Goal: Complete application form: Complete application form

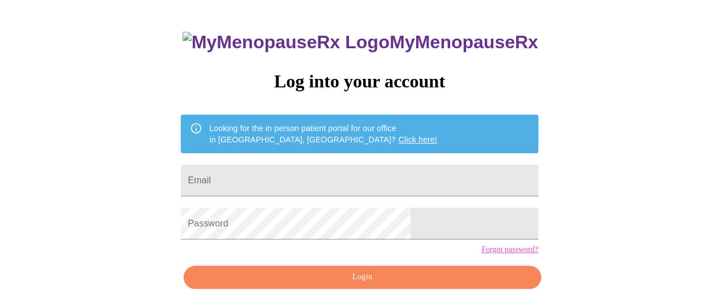
scroll to position [105, 0]
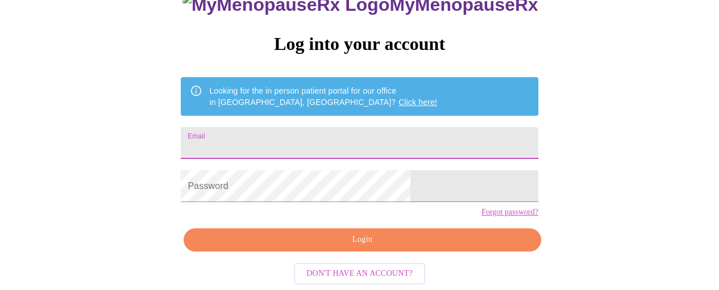
click at [299, 127] on input "Email" at bounding box center [359, 143] width 357 height 32
type input "[EMAIL_ADDRESS][DOMAIN_NAME]"
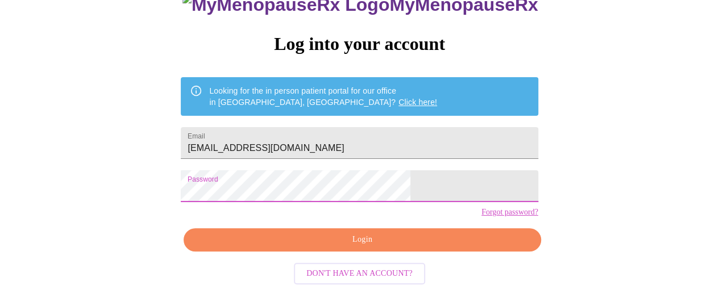
click at [351, 248] on button "Login" at bounding box center [362, 239] width 357 height 23
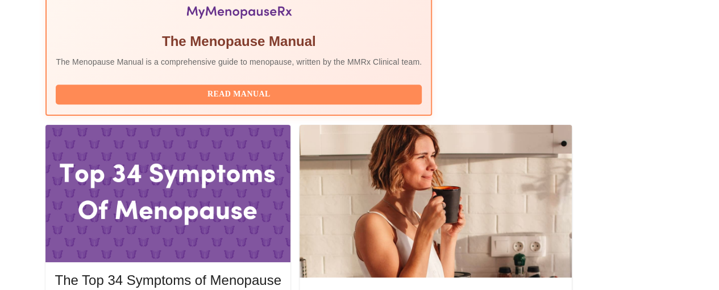
scroll to position [426, 0]
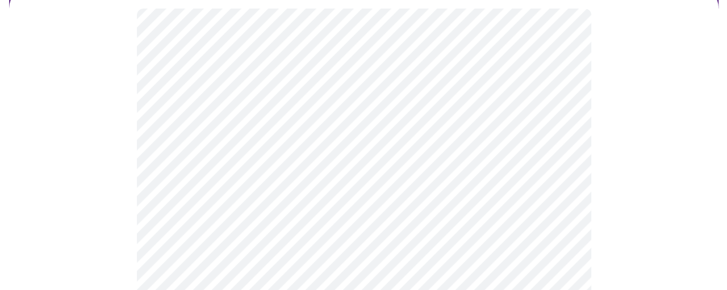
scroll to position [170, 0]
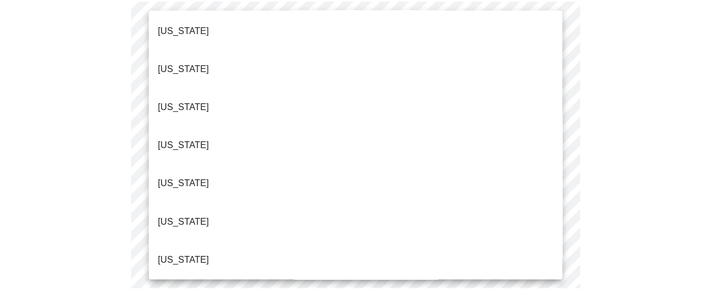
scroll to position [57, 0]
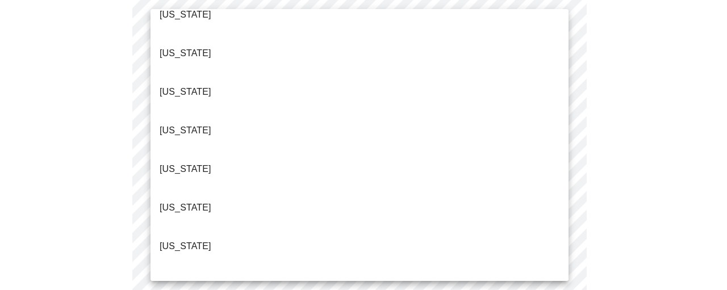
drag, startPoint x: 219, startPoint y: 226, endPoint x: 213, endPoint y: 214, distance: 13.5
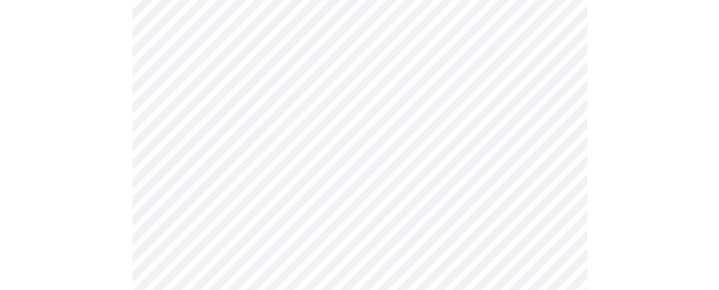
scroll to position [284, 0]
click at [253, 49] on body "MyMenopauseRx Appointments Messaging Labs Uploads Medications Community Refer a…" at bounding box center [360, 285] width 710 height 1130
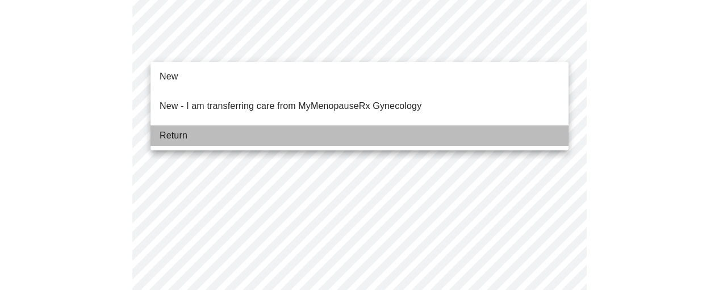
click at [208, 126] on li "Return" at bounding box center [360, 136] width 418 height 20
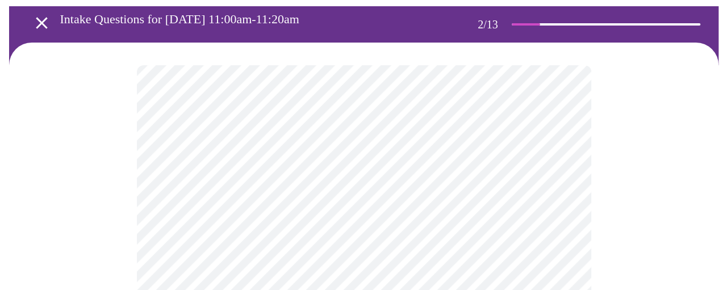
scroll to position [114, 0]
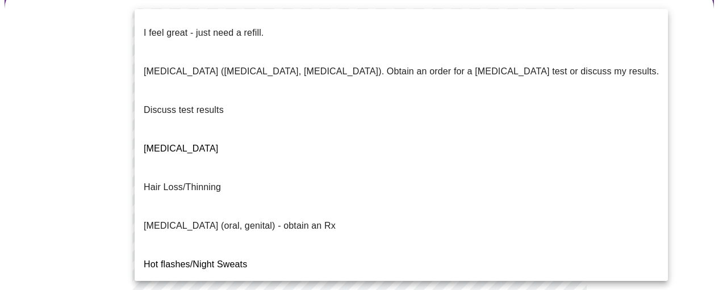
click at [543, 119] on body "MyMenopauseRx Appointments Messaging Labs Uploads Medications Community Refer a…" at bounding box center [364, 293] width 718 height 804
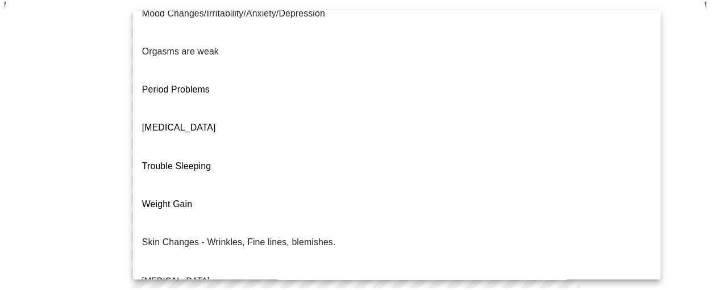
scroll to position [298, 0]
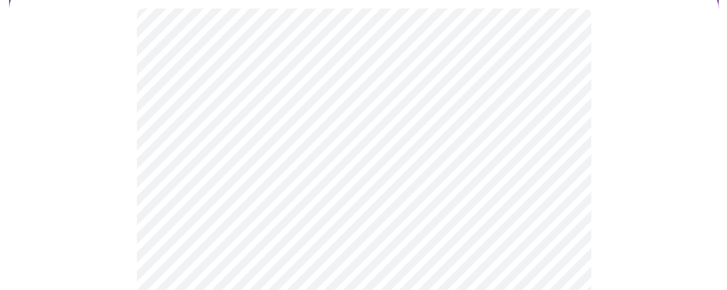
scroll to position [170, 0]
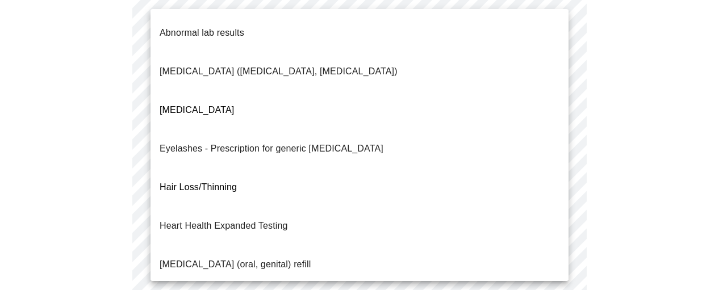
click at [274, 162] on body "MyMenopauseRx Appointments Messaging Labs Uploads Medications Community Refer a…" at bounding box center [364, 232] width 718 height 797
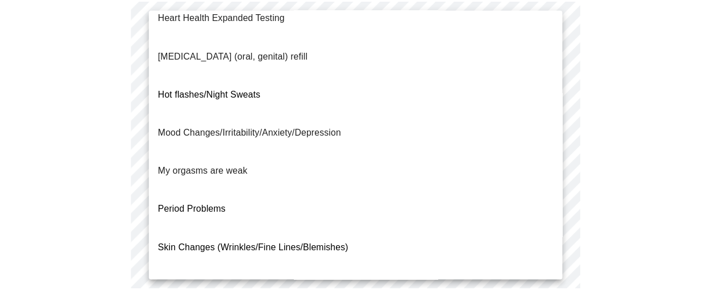
scroll to position [227, 0]
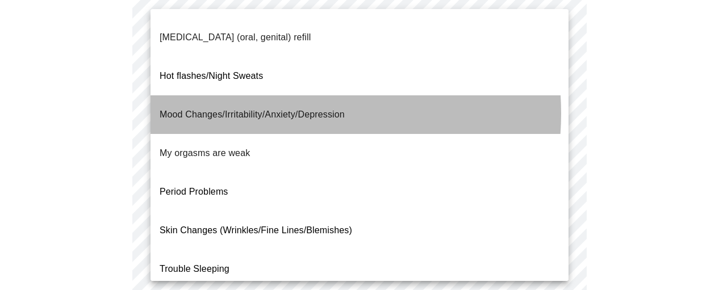
click at [277, 99] on span "Mood Changes/Irritability/Anxiety/Depression" at bounding box center [252, 115] width 185 height 32
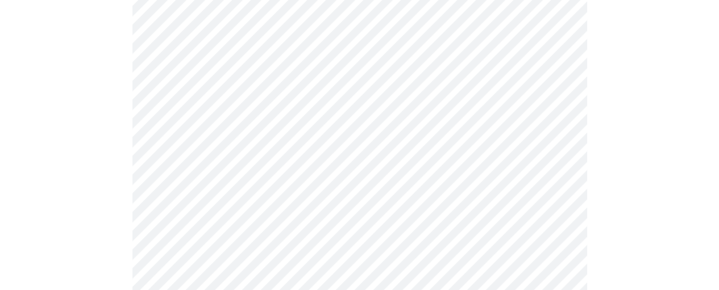
scroll to position [341, 0]
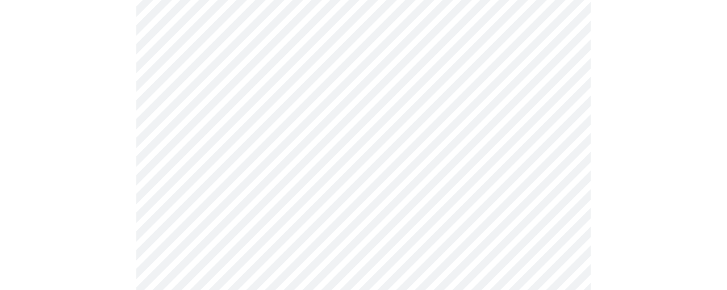
click at [263, 106] on body "MyMenopauseRx Appointments Messaging Labs Uploads Medications Community Refer a…" at bounding box center [364, 59] width 718 height 790
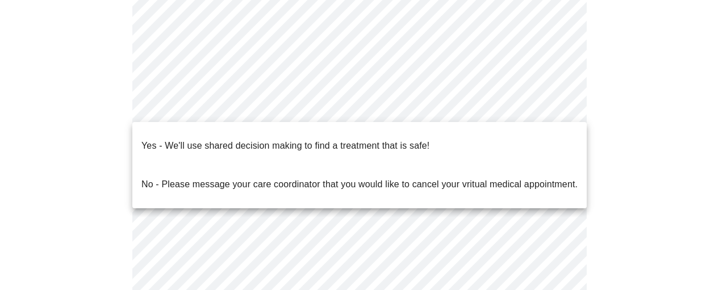
click at [277, 145] on span "Yes - We'll use shared decision making to find a treatment that is safe!" at bounding box center [285, 146] width 288 height 32
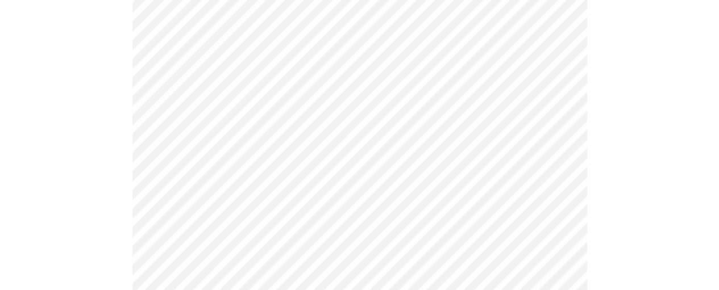
scroll to position [114, 0]
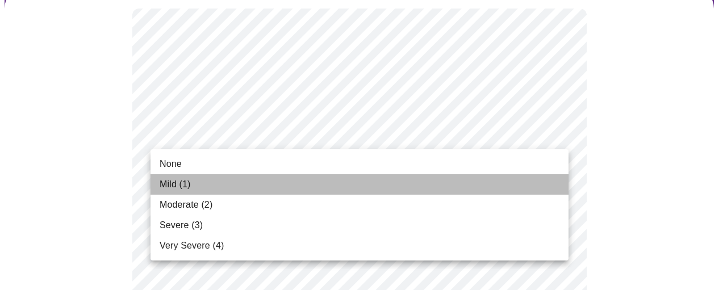
click at [303, 187] on li "Mild (1)" at bounding box center [360, 184] width 418 height 20
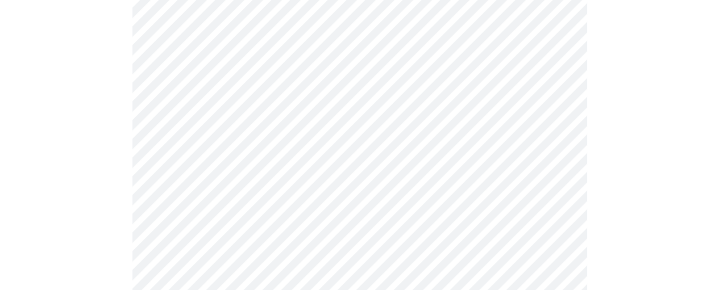
scroll to position [170, 0]
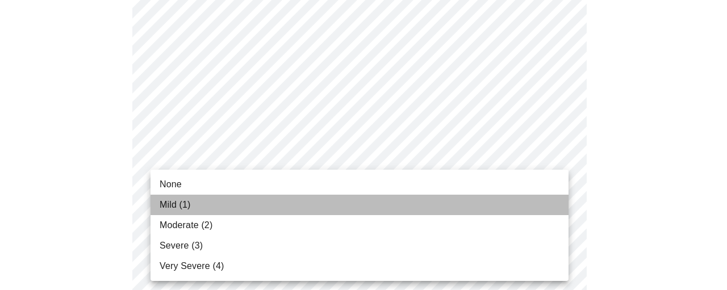
click at [227, 214] on li "Mild (1)" at bounding box center [360, 205] width 418 height 20
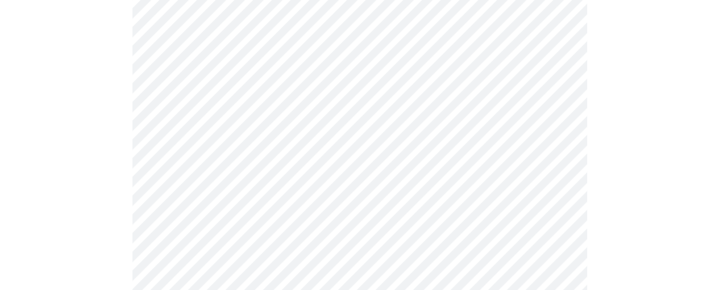
scroll to position [227, 0]
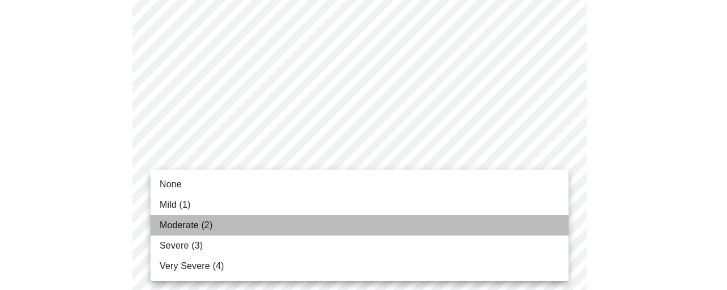
click at [216, 223] on li "Moderate (2)" at bounding box center [360, 225] width 418 height 20
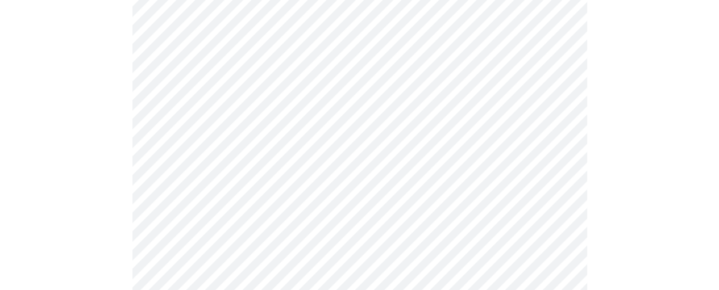
scroll to position [398, 0]
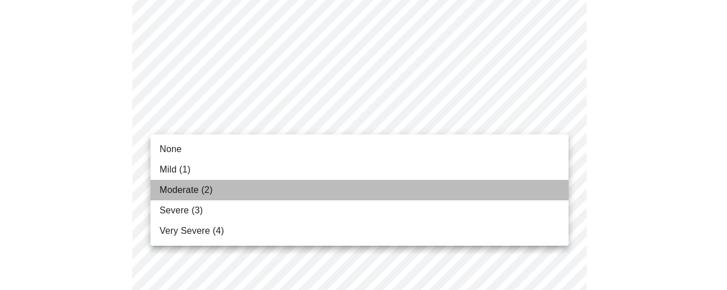
click at [218, 187] on li "Moderate (2)" at bounding box center [360, 190] width 418 height 20
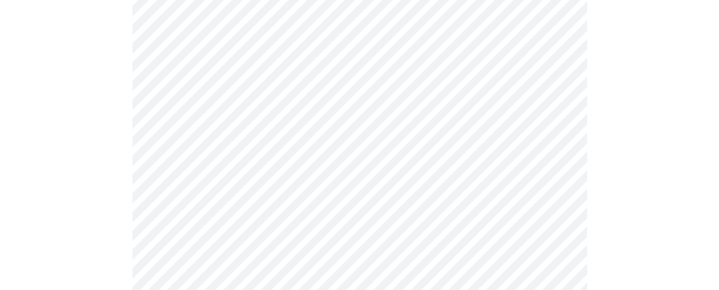
scroll to position [455, 0]
click at [219, 134] on body "MyMenopauseRx Appointments Messaging Labs Uploads Medications Community Refer a…" at bounding box center [360, 282] width 710 height 1464
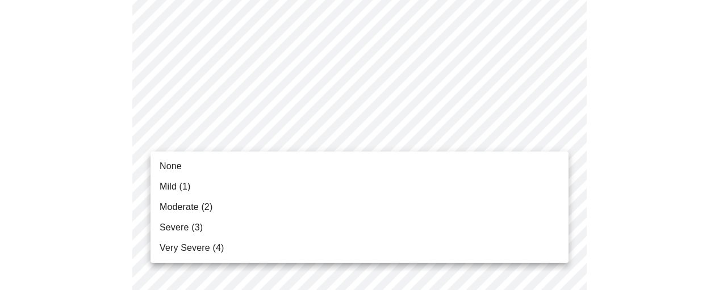
click at [201, 207] on span "Moderate (2)" at bounding box center [186, 208] width 53 height 14
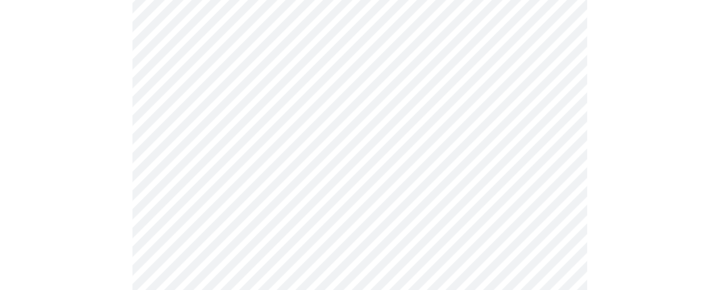
scroll to position [511, 0]
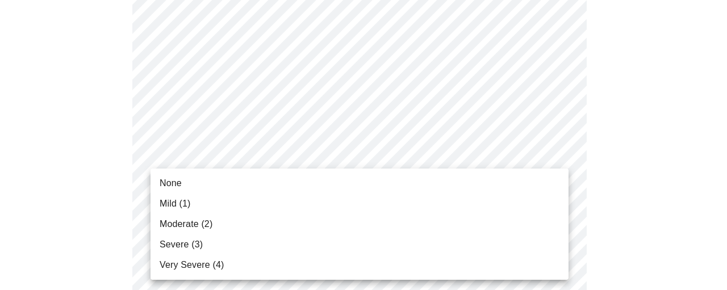
click at [220, 158] on body "MyMenopauseRx Appointments Messaging Labs Uploads Medications Community Refer a…" at bounding box center [364, 217] width 718 height 1448
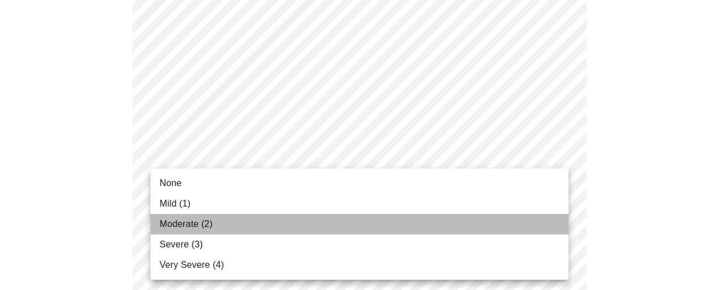
click at [207, 219] on span "Moderate (2)" at bounding box center [186, 225] width 53 height 14
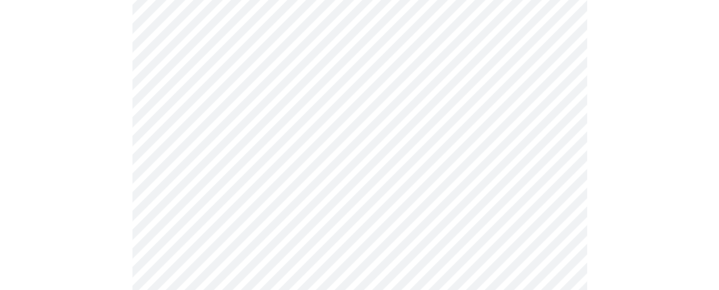
scroll to position [568, 0]
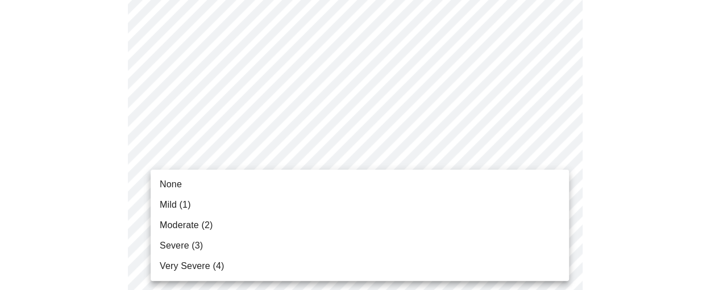
click at [215, 187] on body "MyMenopauseRx Appointments Messaging Labs Uploads Medications Community Refer a…" at bounding box center [360, 152] width 710 height 1432
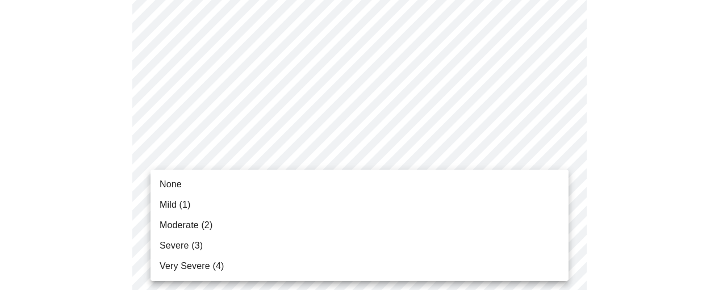
click at [209, 224] on span "Moderate (2)" at bounding box center [186, 226] width 53 height 14
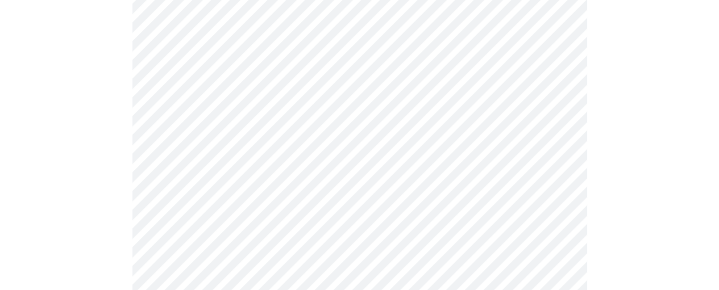
scroll to position [682, 0]
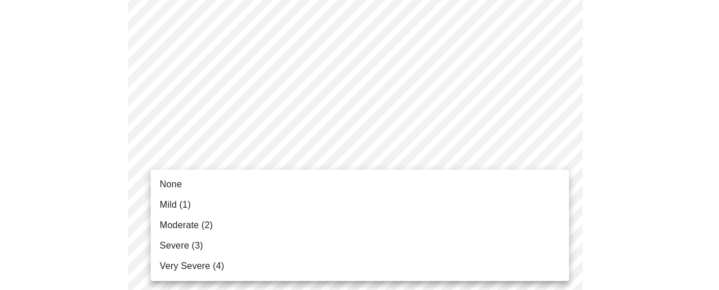
click at [325, 160] on body "MyMenopauseRx Appointments Messaging Labs Uploads Medications Community Refer a…" at bounding box center [360, 31] width 710 height 1416
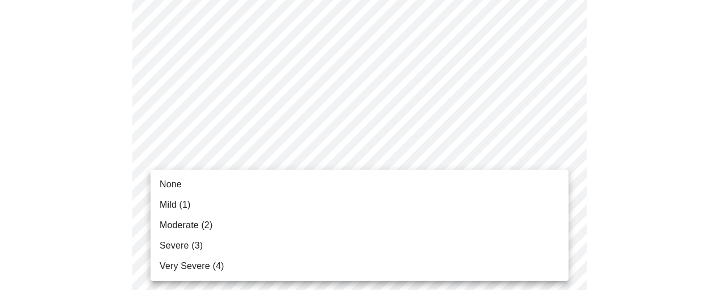
click at [213, 239] on li "Severe (3)" at bounding box center [360, 246] width 418 height 20
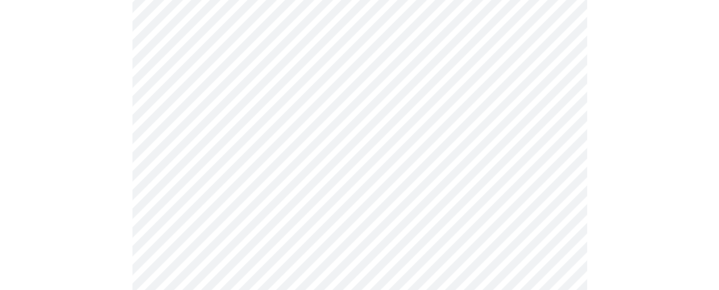
scroll to position [795, 0]
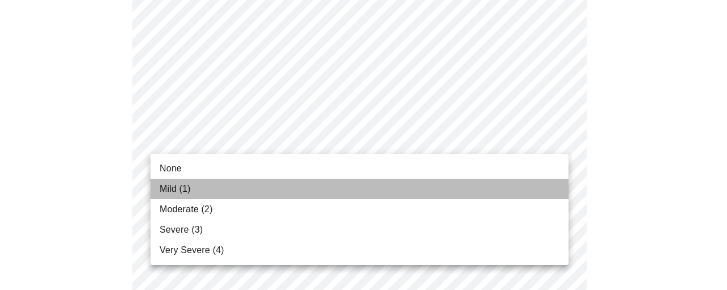
click at [245, 186] on li "Mild (1)" at bounding box center [360, 189] width 418 height 20
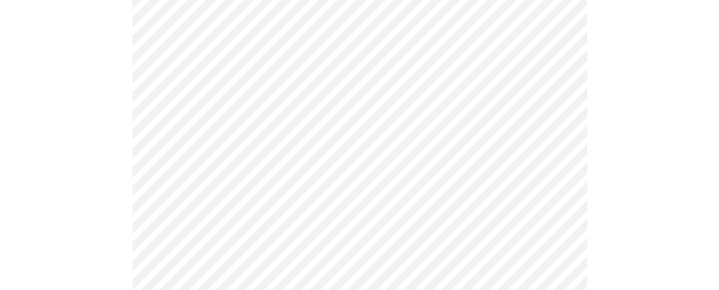
scroll to position [852, 0]
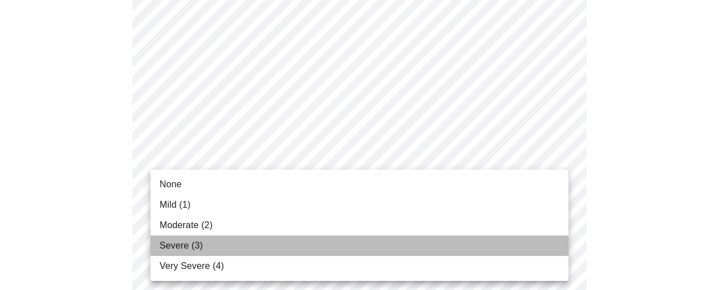
click at [227, 241] on li "Severe (3)" at bounding box center [360, 246] width 418 height 20
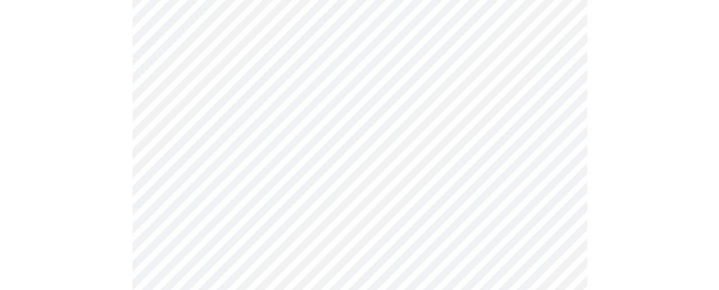
scroll to position [966, 0]
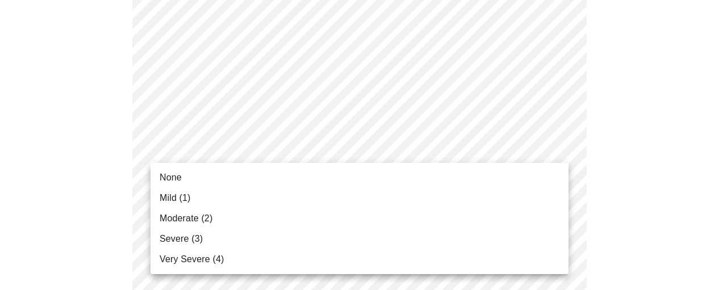
click at [241, 203] on li "Mild (1)" at bounding box center [360, 198] width 418 height 20
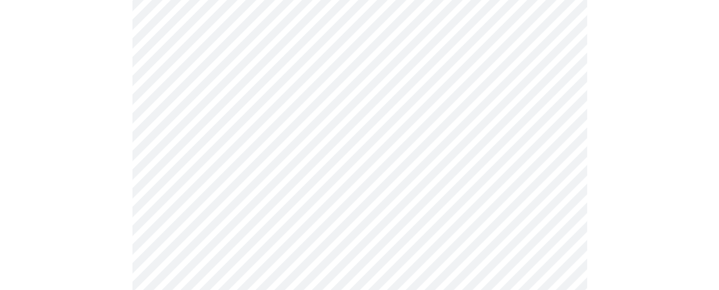
scroll to position [511, 0]
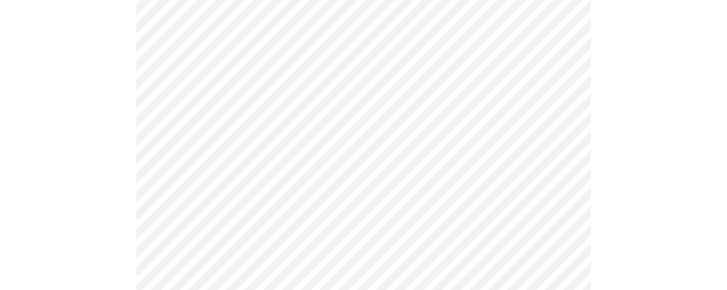
click at [269, 178] on body "MyMenopauseRx Appointments Messaging Labs Uploads Medications Community Refer a…" at bounding box center [364, 61] width 718 height 1136
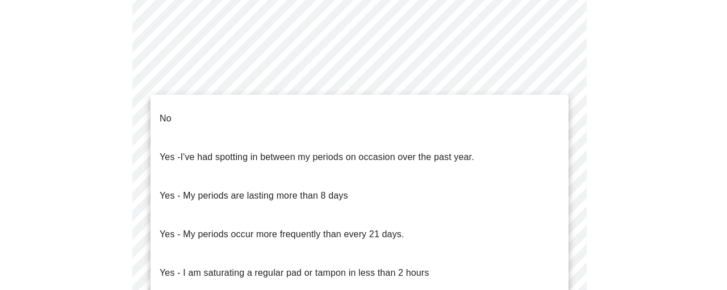
click at [259, 115] on li "No" at bounding box center [360, 118] width 418 height 39
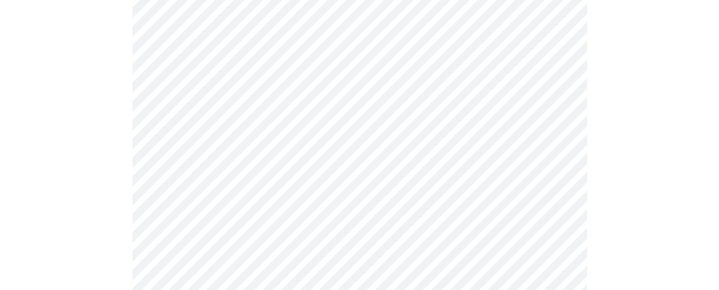
scroll to position [625, 0]
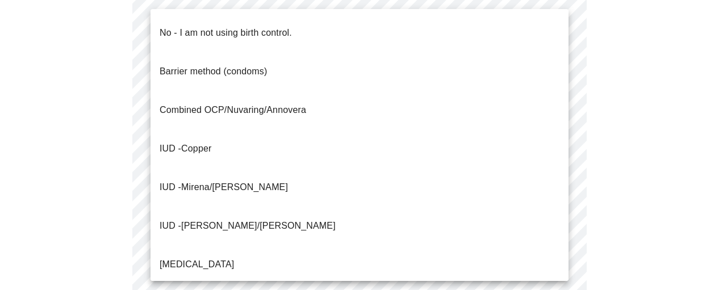
click at [256, 28] on p "No - I am not using birth control." at bounding box center [226, 33] width 132 height 14
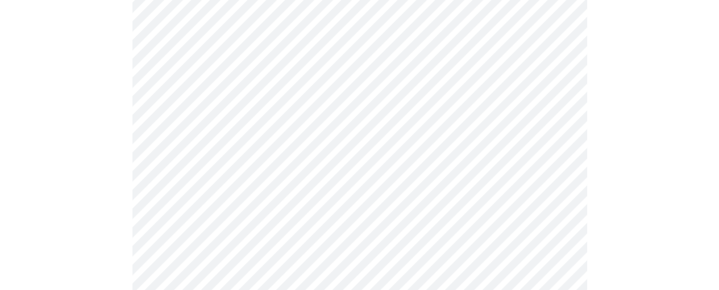
scroll to position [682, 0]
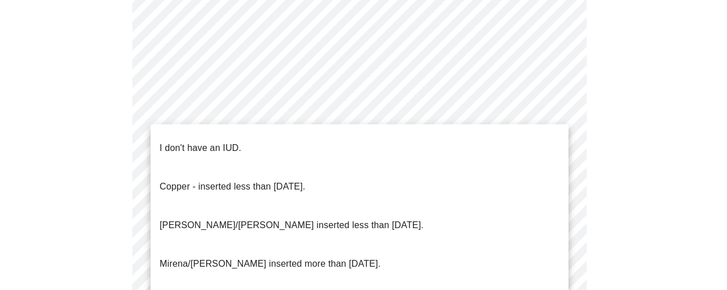
click at [251, 143] on li "I don't have an IUD." at bounding box center [360, 148] width 418 height 39
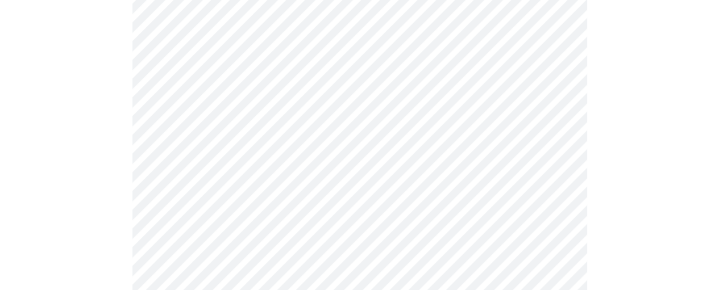
scroll to position [795, 0]
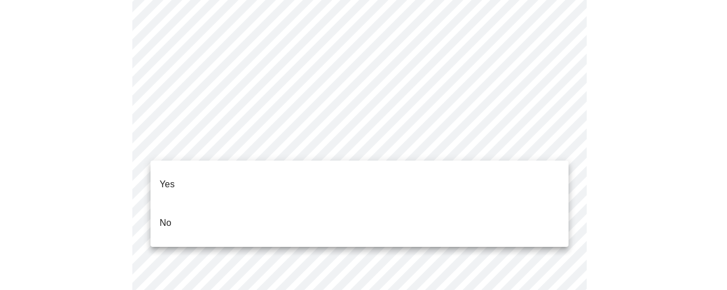
click at [250, 166] on li "Yes" at bounding box center [360, 184] width 418 height 39
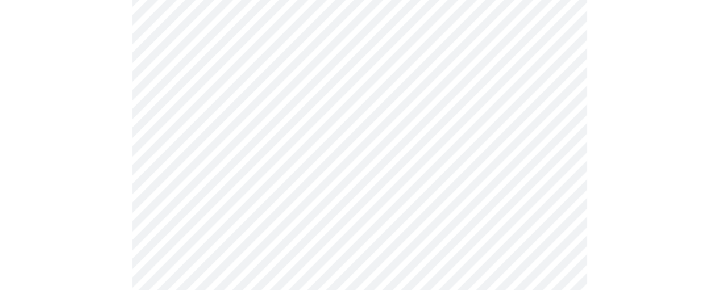
scroll to position [3011, 0]
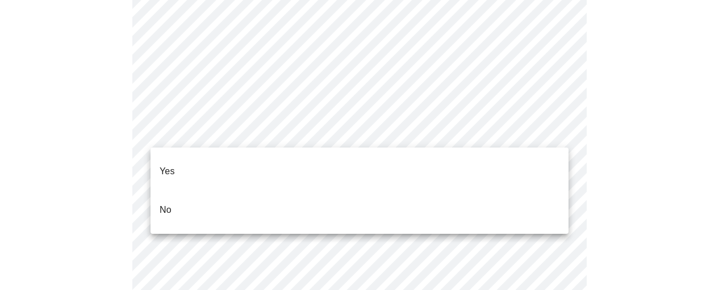
click at [266, 191] on li "No" at bounding box center [360, 210] width 418 height 39
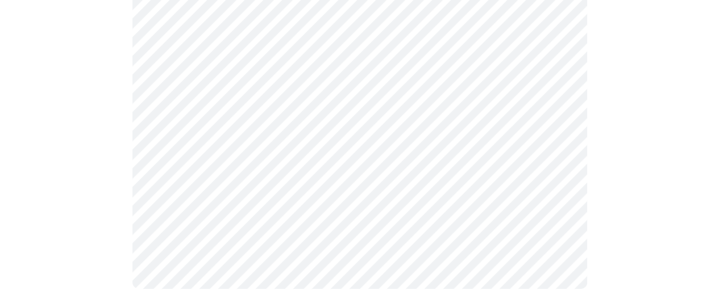
scroll to position [630, 0]
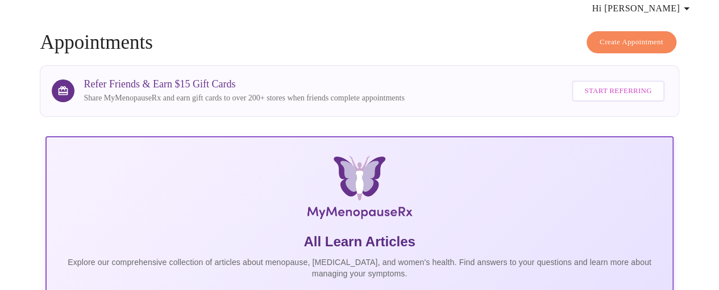
scroll to position [28, 0]
